Goal: Task Accomplishment & Management: Use online tool/utility

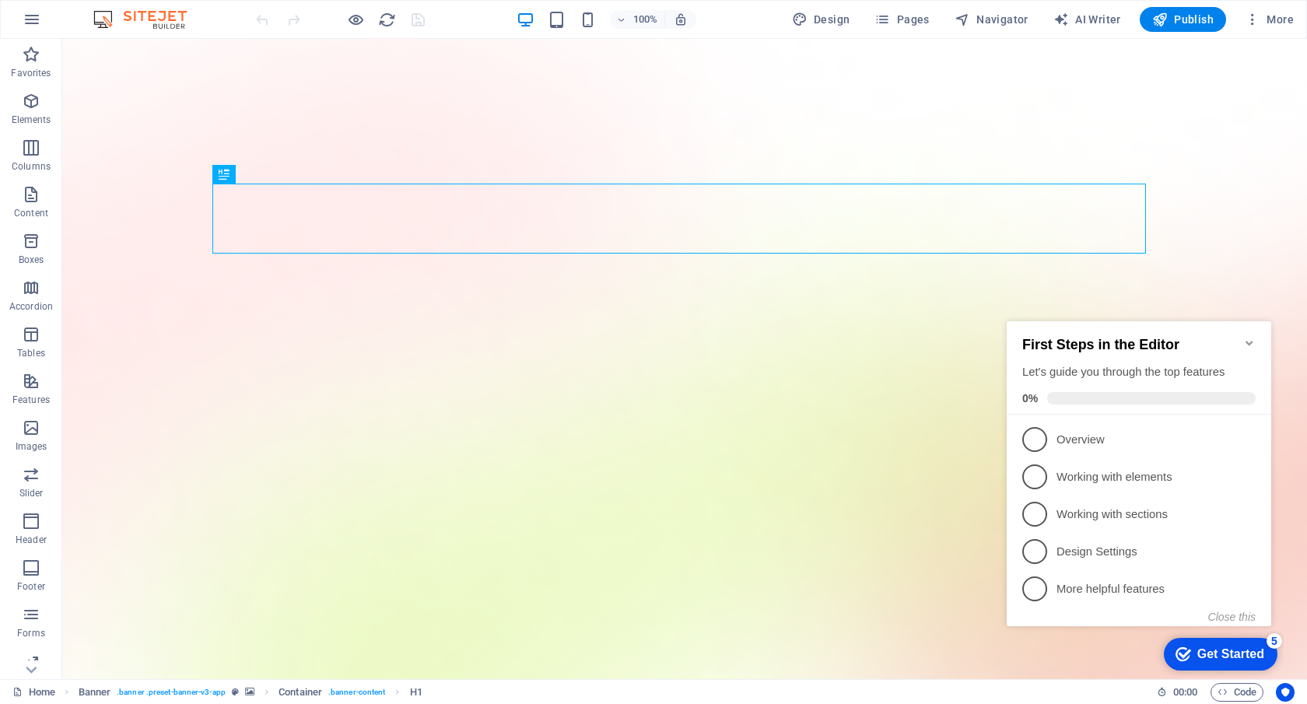
click at [1239, 338] on h2 "First Steps in the Editor" at bounding box center [1138, 345] width 233 height 16
click at [1246, 337] on icon "Minimize checklist" at bounding box center [1249, 343] width 12 height 12
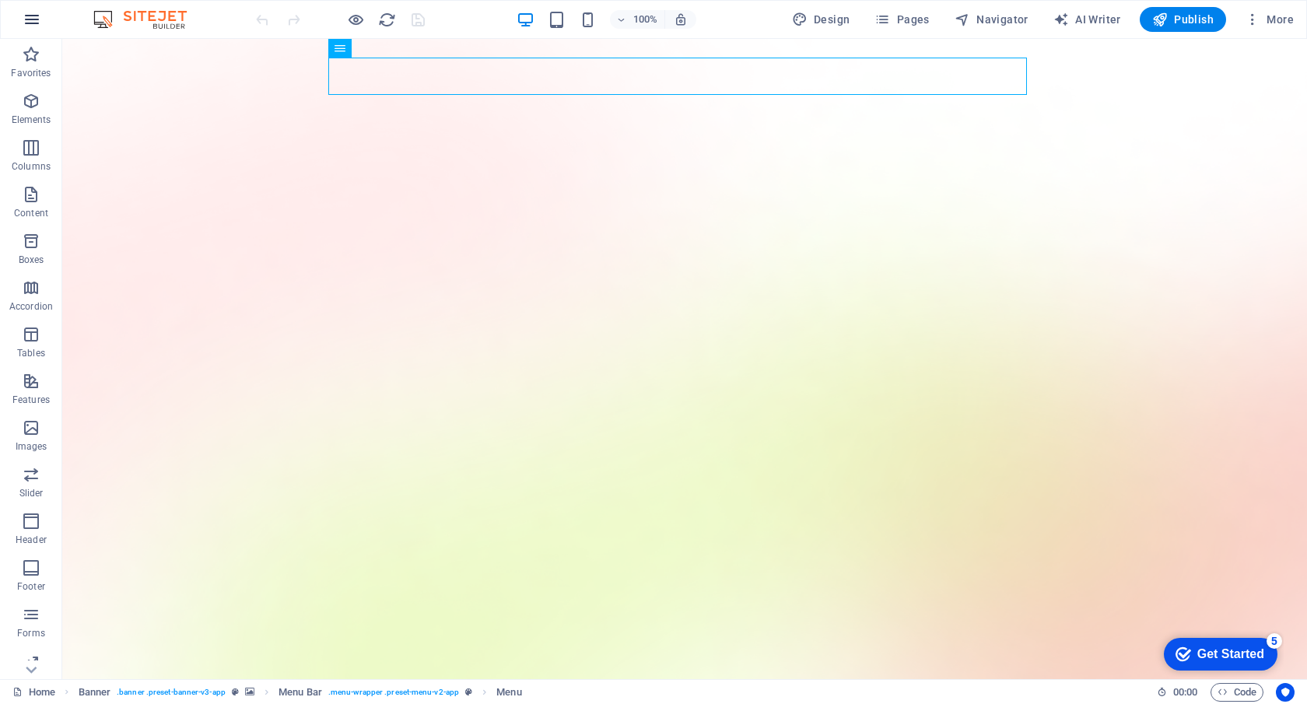
click at [31, 18] on icon "button" at bounding box center [32, 19] width 19 height 19
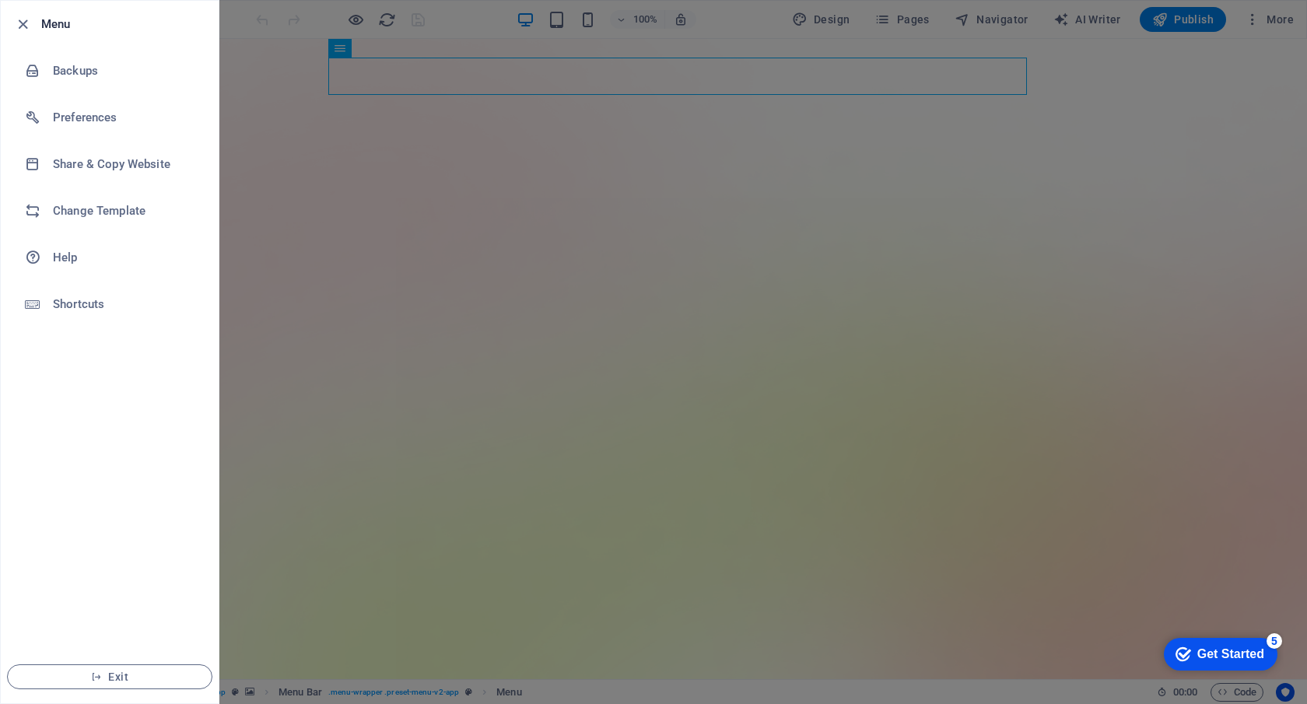
click at [244, 26] on div at bounding box center [653, 352] width 1307 height 704
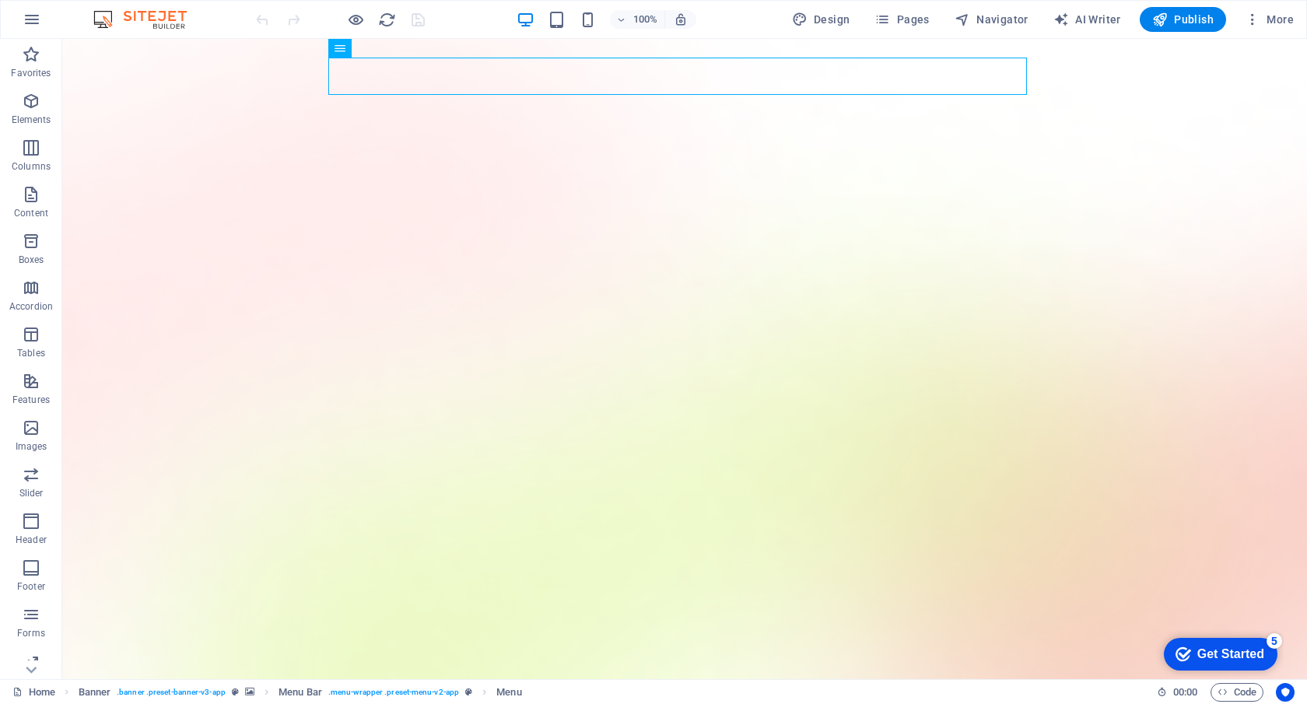
click at [161, 19] on img at bounding box center [147, 19] width 117 height 19
click at [145, 13] on img at bounding box center [147, 19] width 117 height 19
click at [107, 16] on img at bounding box center [147, 19] width 117 height 19
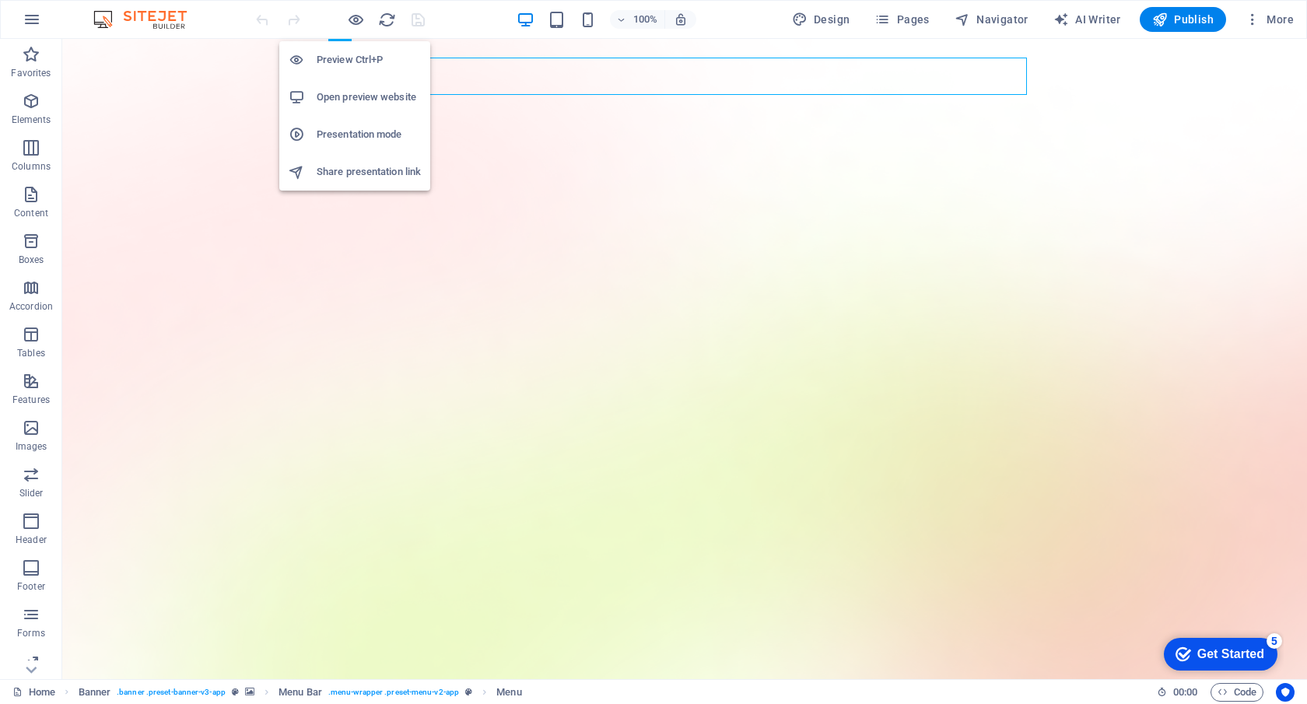
drag, startPoint x: 356, startPoint y: 21, endPoint x: 351, endPoint y: 77, distance: 56.3
click at [351, 77] on body "tggll.com Home Favorites Elements Columns Content Boxes Accordion Tables Featur…" at bounding box center [653, 352] width 1307 height 704
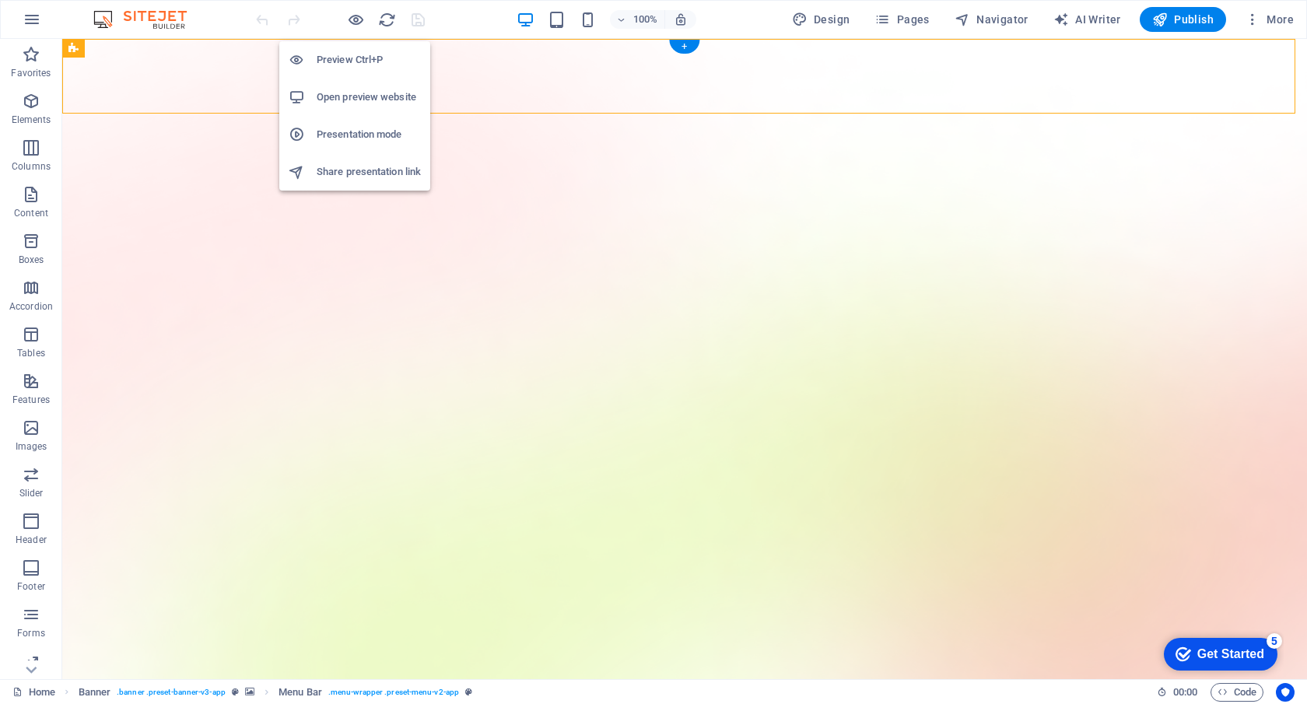
click at [346, 101] on h6 "Open preview website" at bounding box center [369, 97] width 104 height 19
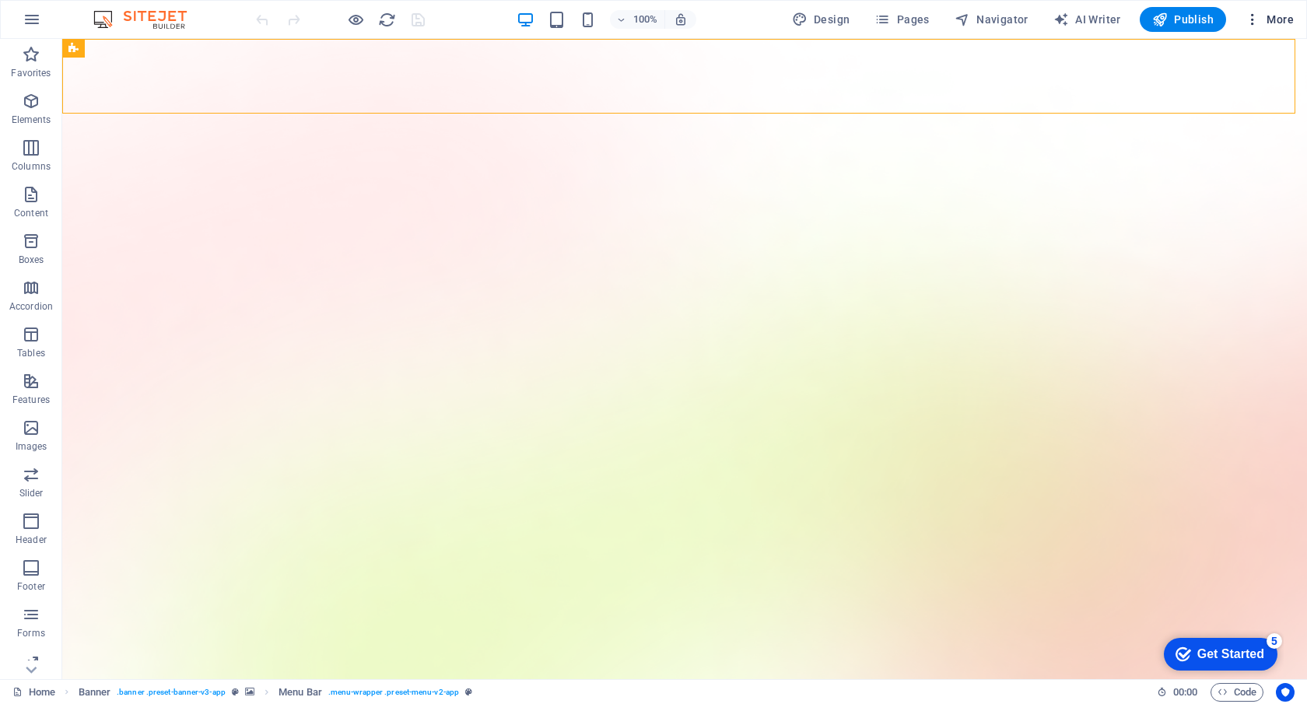
click at [1261, 17] on span "More" at bounding box center [1269, 20] width 49 height 16
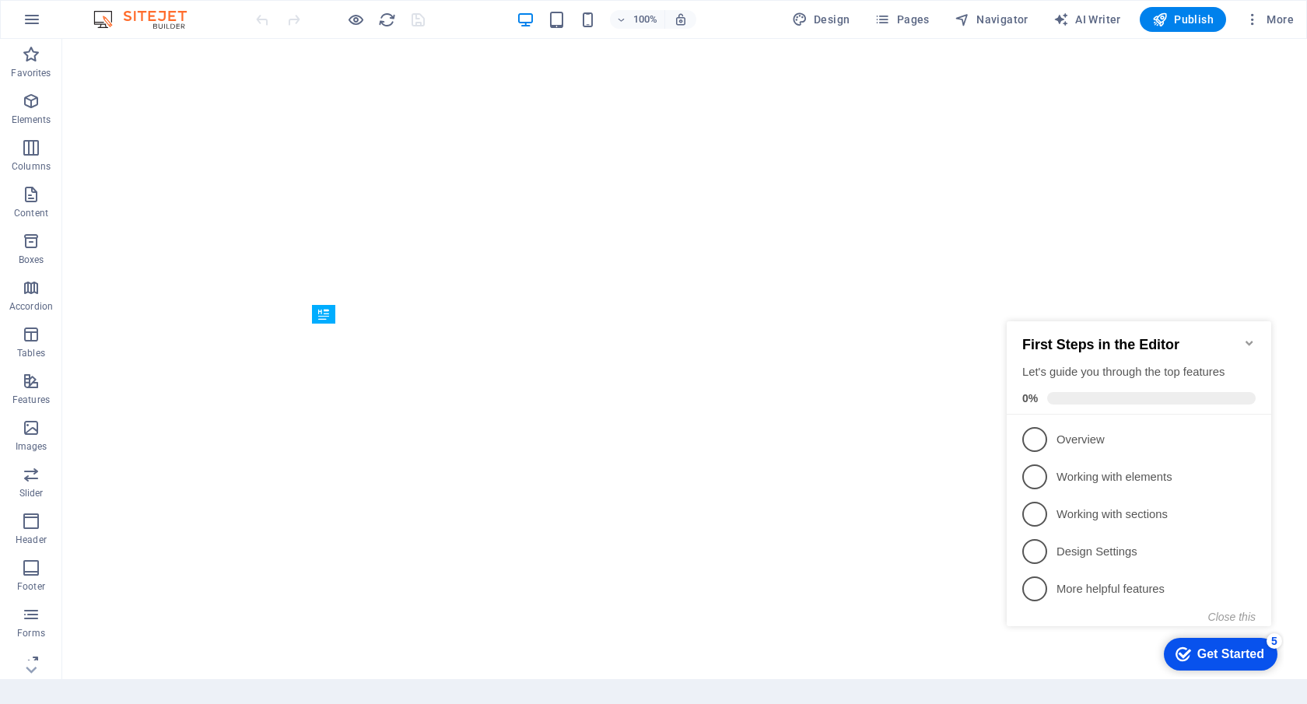
click at [1245, 337] on icon "Minimize checklist" at bounding box center [1249, 343] width 12 height 12
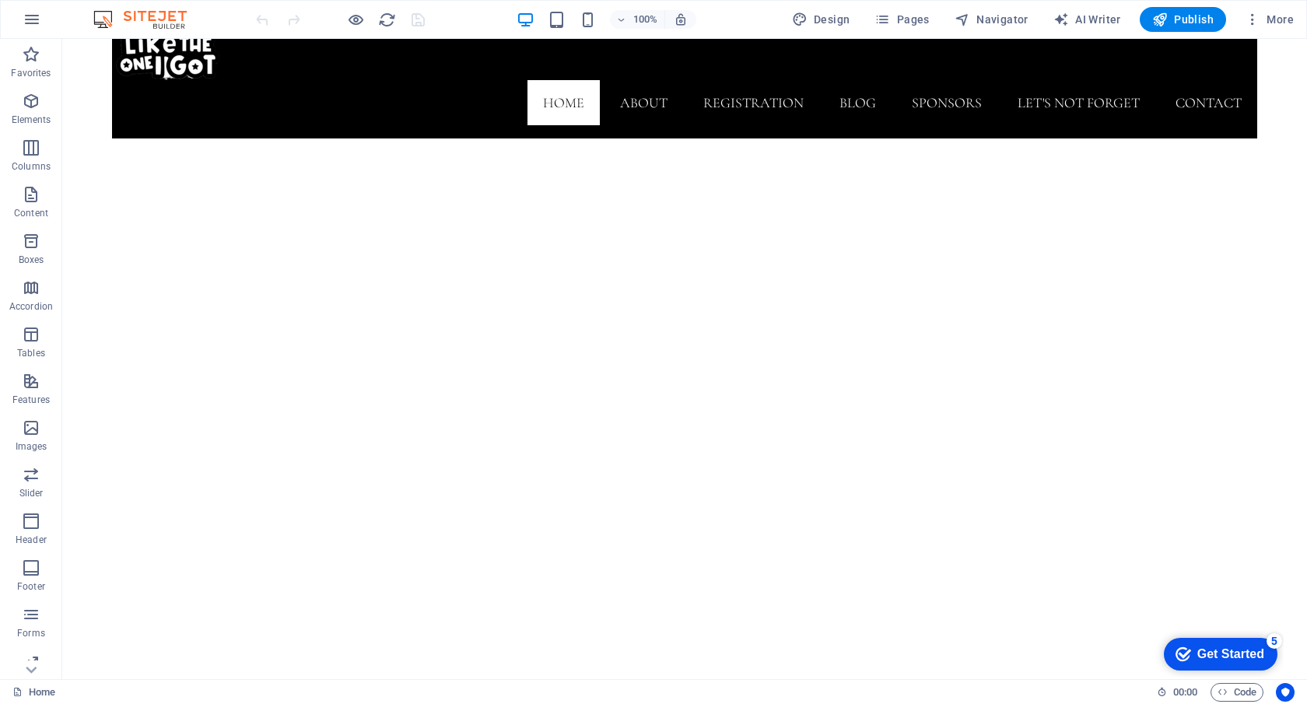
scroll to position [223, 0]
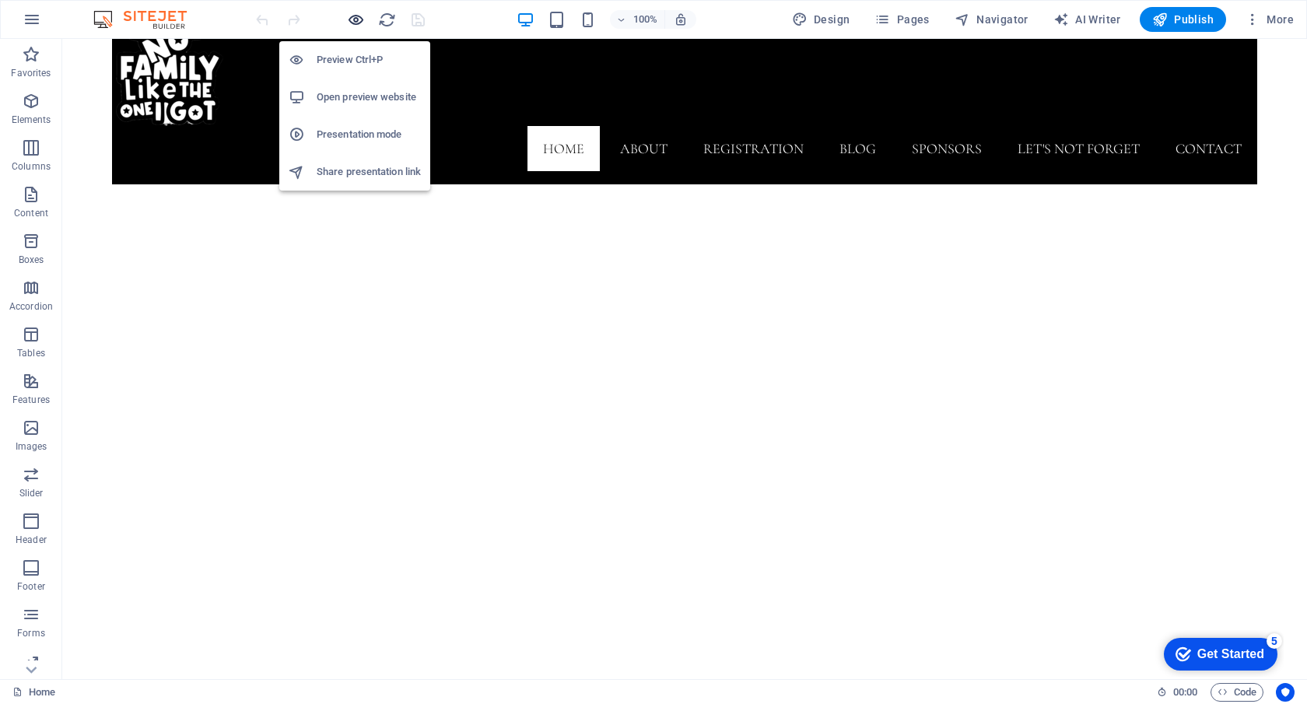
click at [357, 16] on icon "button" at bounding box center [356, 20] width 18 height 18
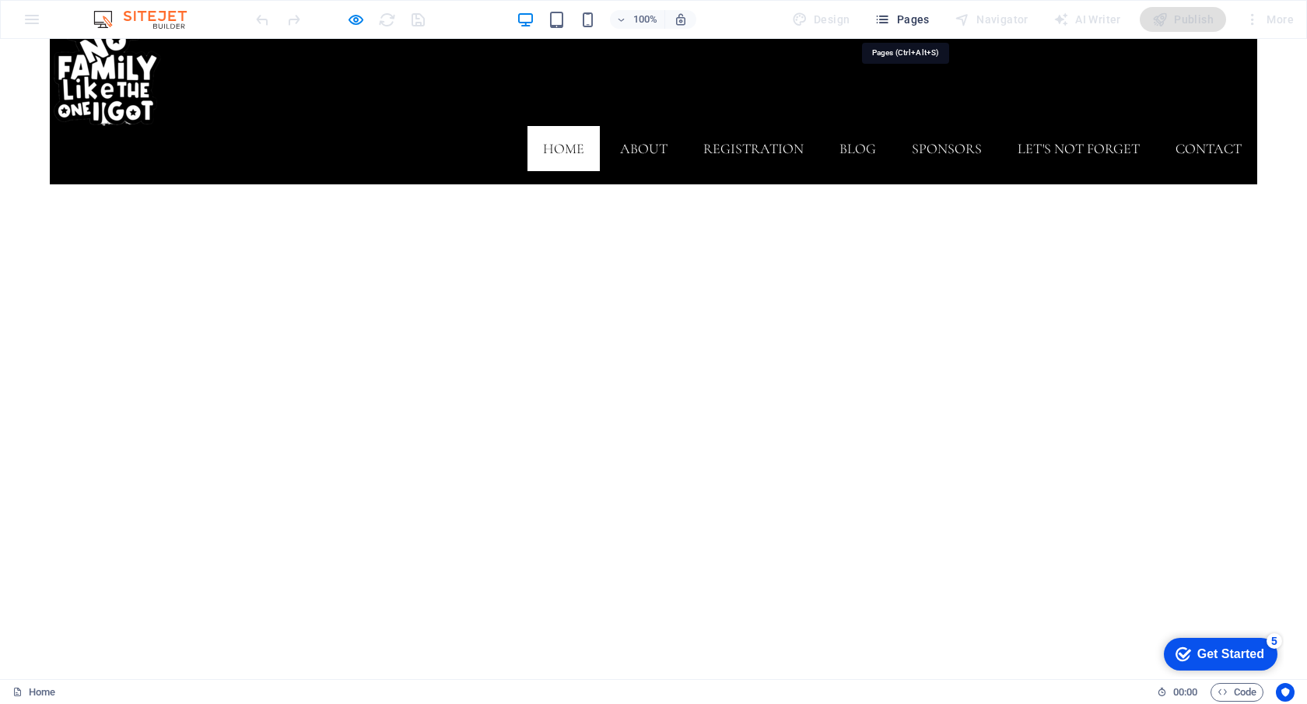
click at [897, 14] on span "Pages" at bounding box center [901, 20] width 54 height 16
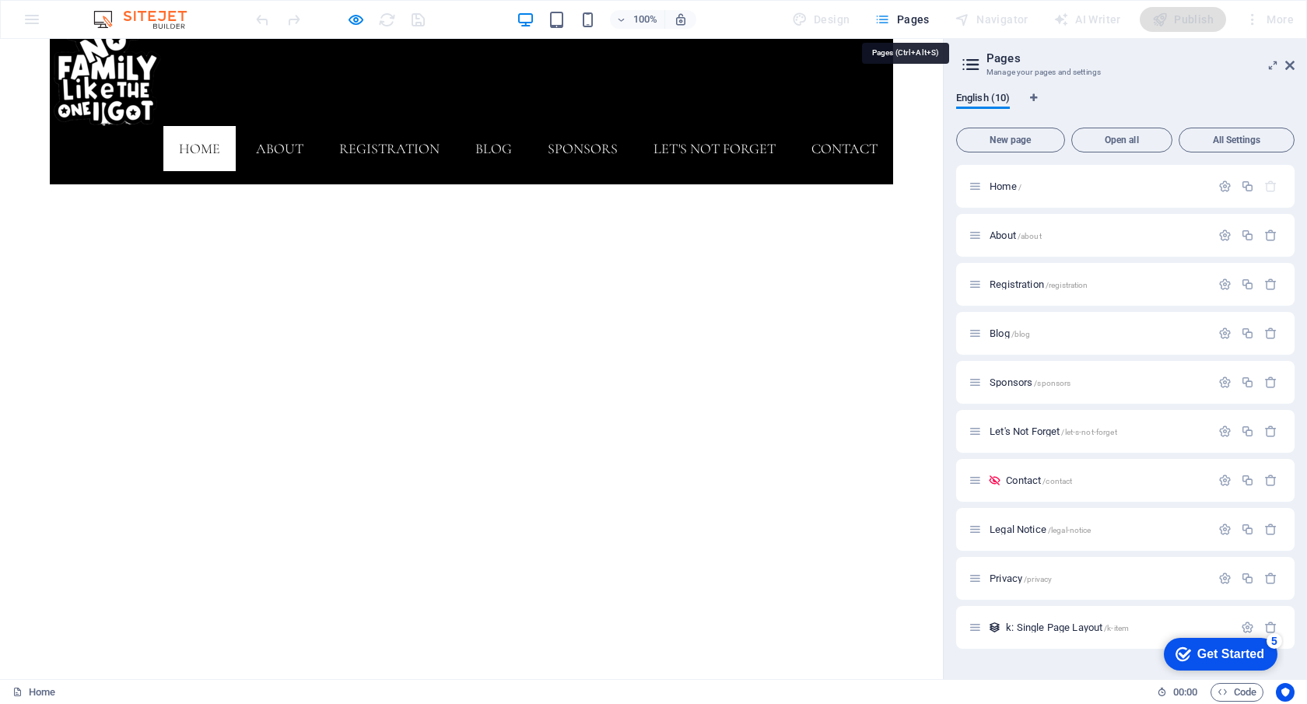
click at [886, 17] on icon "button" at bounding box center [882, 20] width 16 height 16
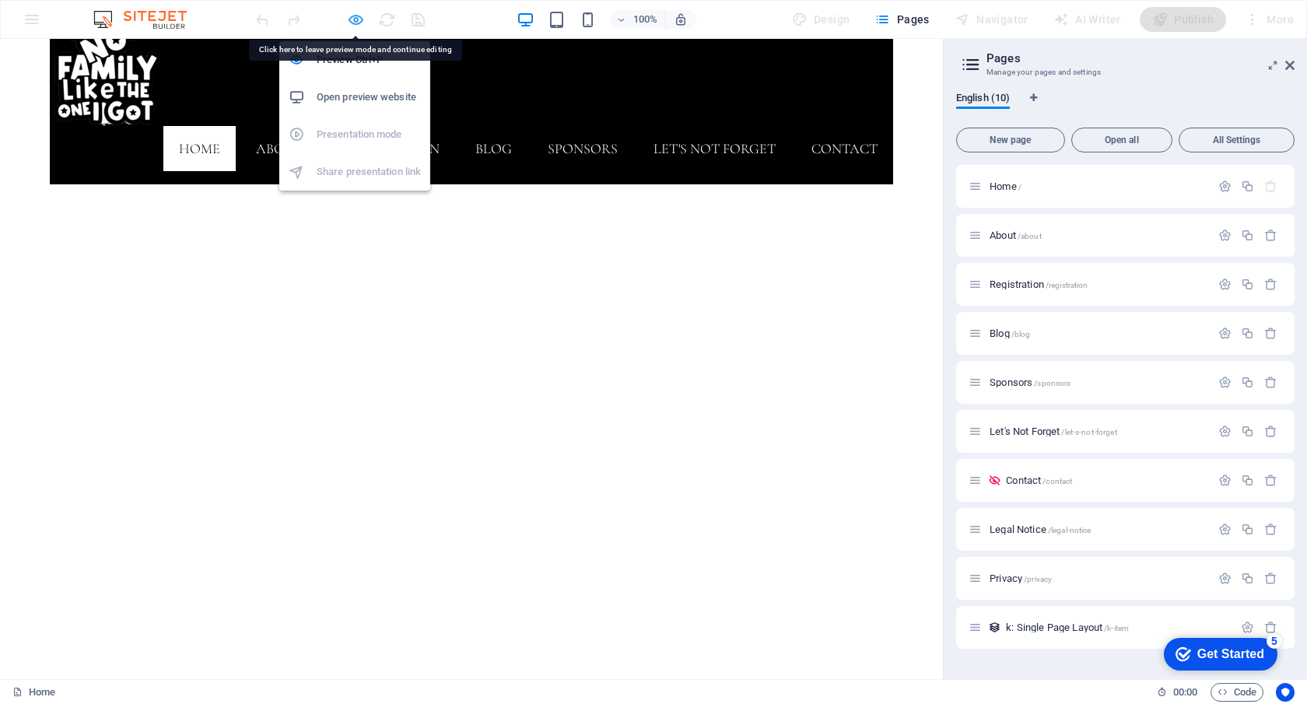
click at [357, 19] on icon "button" at bounding box center [356, 20] width 18 height 18
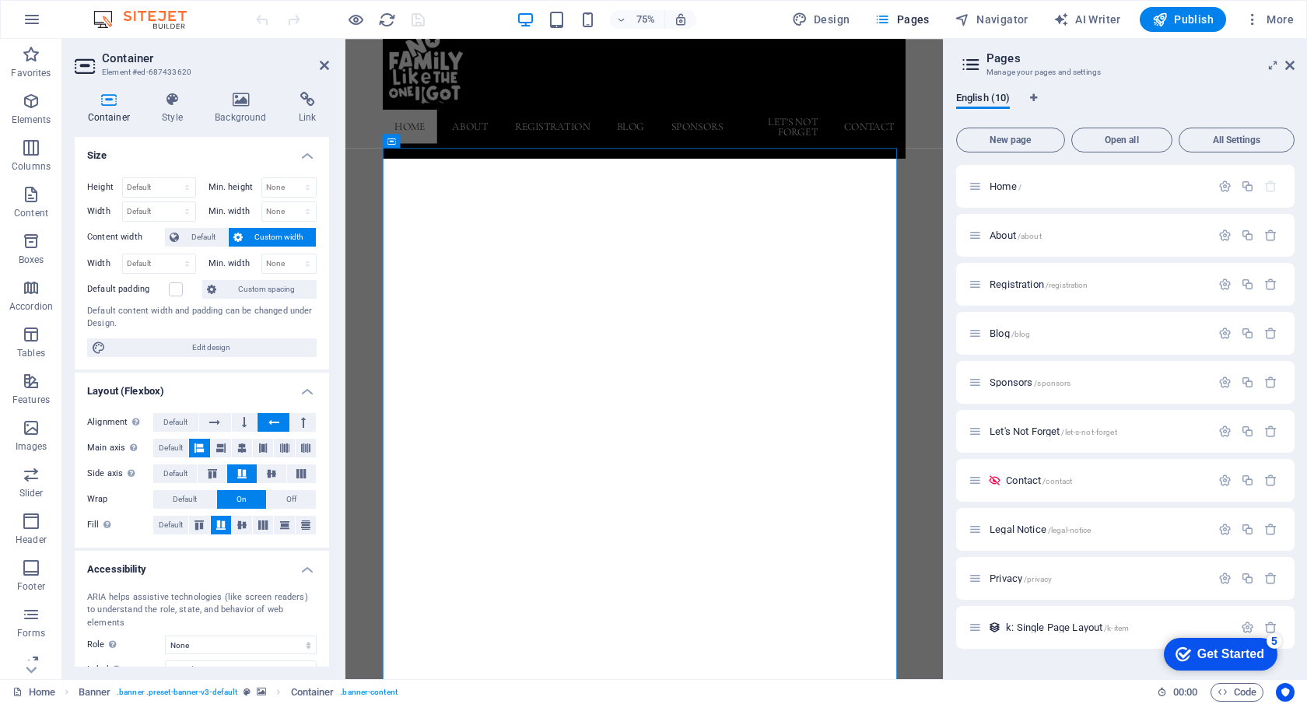
click at [394, 144] on icon at bounding box center [391, 141] width 8 height 14
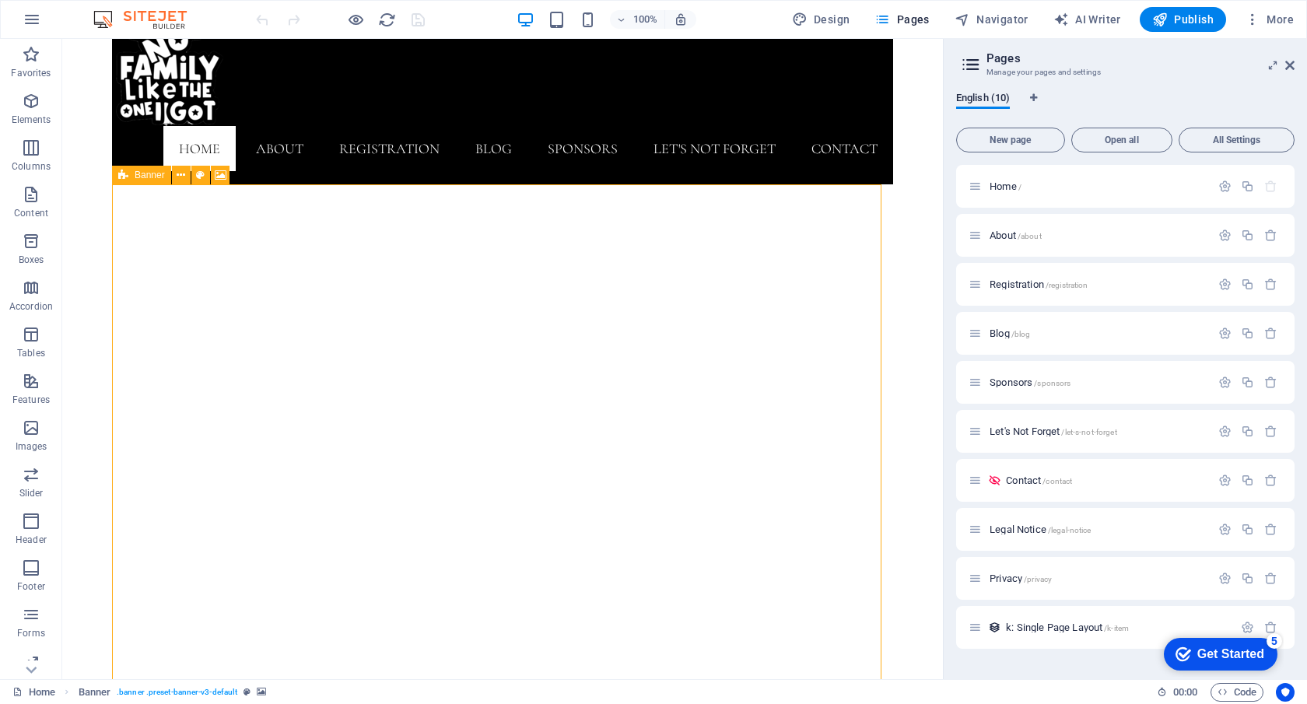
click at [125, 179] on icon at bounding box center [123, 175] width 10 height 19
click at [152, 180] on span "Banner" at bounding box center [150, 174] width 30 height 9
click at [200, 177] on icon at bounding box center [200, 175] width 9 height 16
select select "ms"
select select "s"
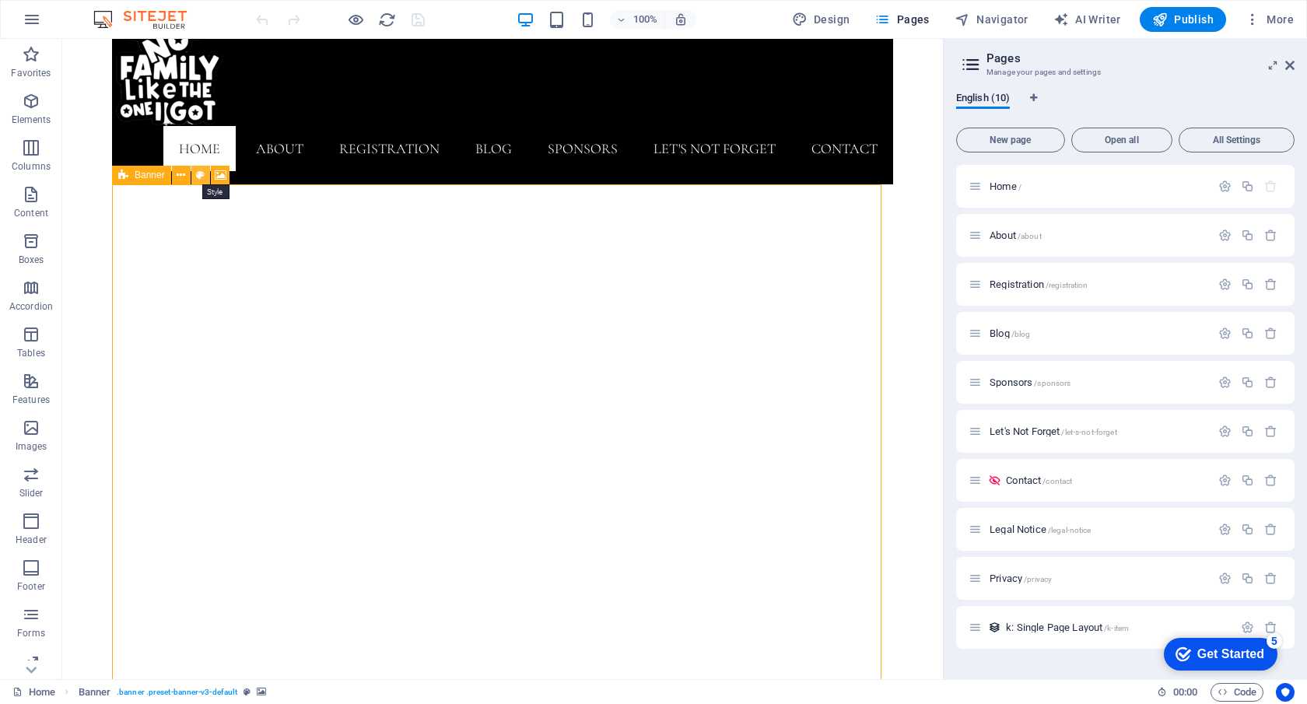
select select "ondemand"
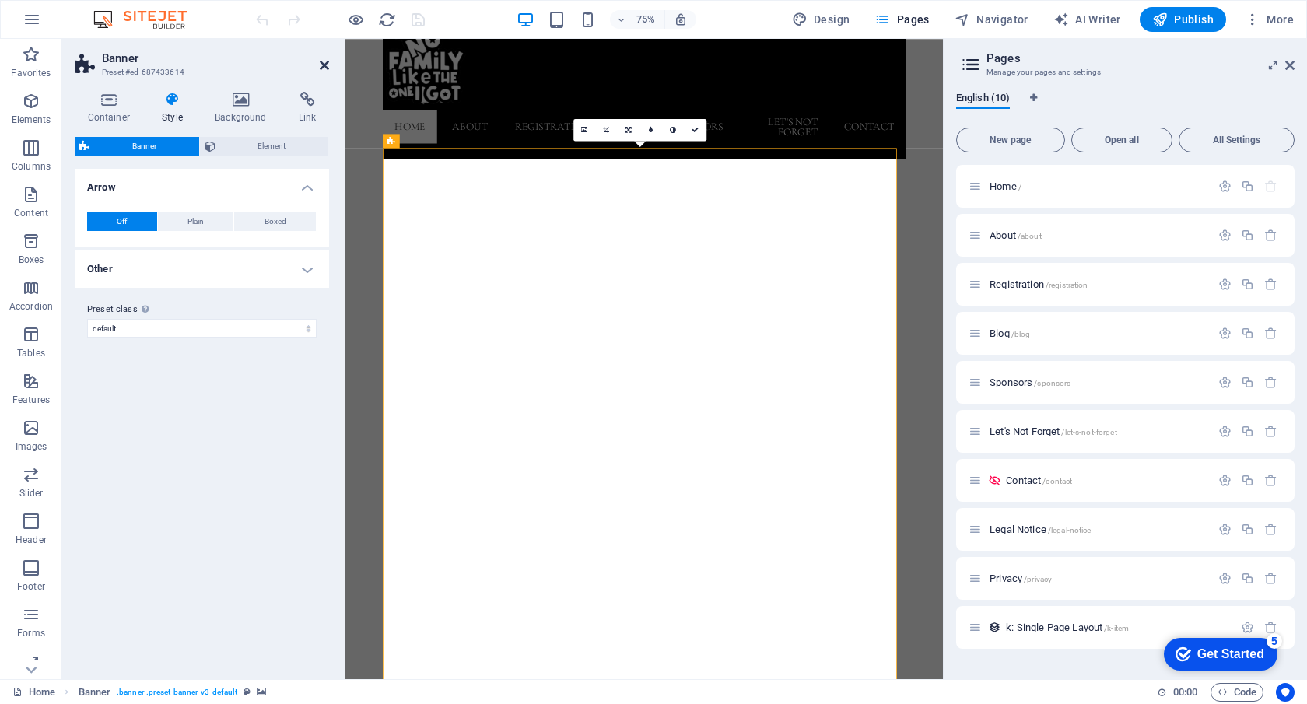
click at [323, 63] on icon at bounding box center [324, 65] width 9 height 12
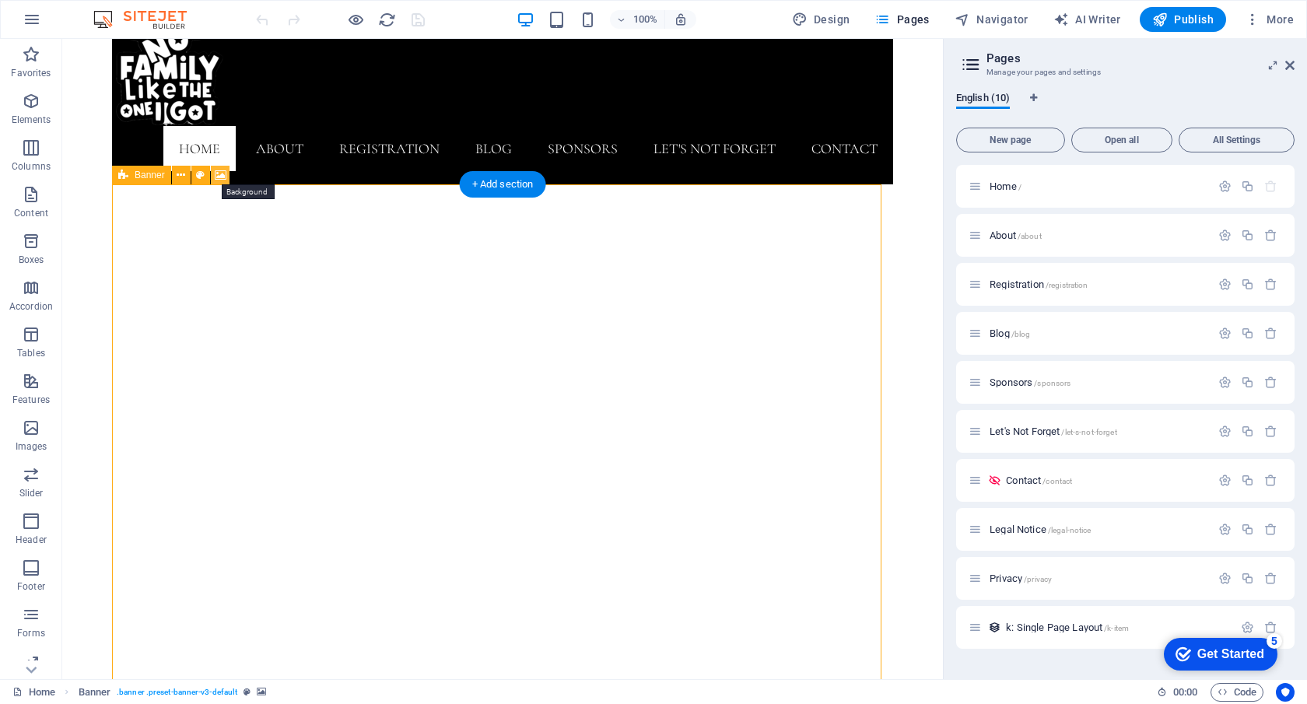
click at [222, 177] on icon at bounding box center [221, 175] width 12 height 16
select select "ms"
select select "s"
select select "ondemand"
